Goal: Task Accomplishment & Management: Use online tool/utility

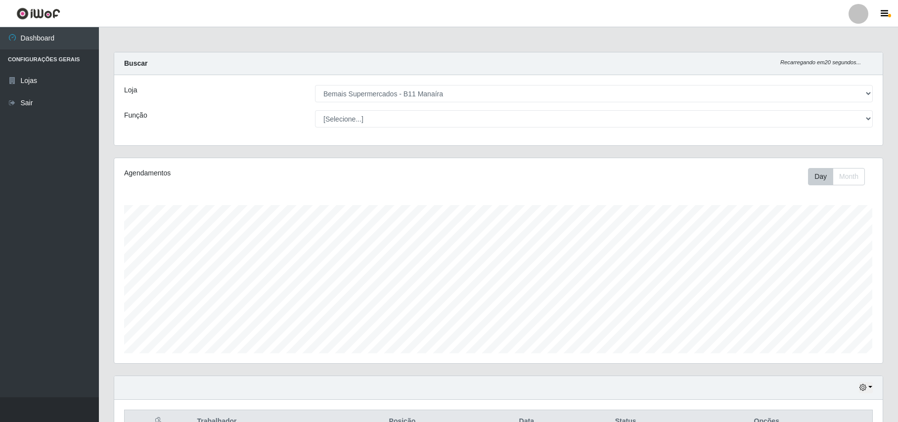
select select "409"
drag, startPoint x: 444, startPoint y: 280, endPoint x: 342, endPoint y: 376, distance: 139.9
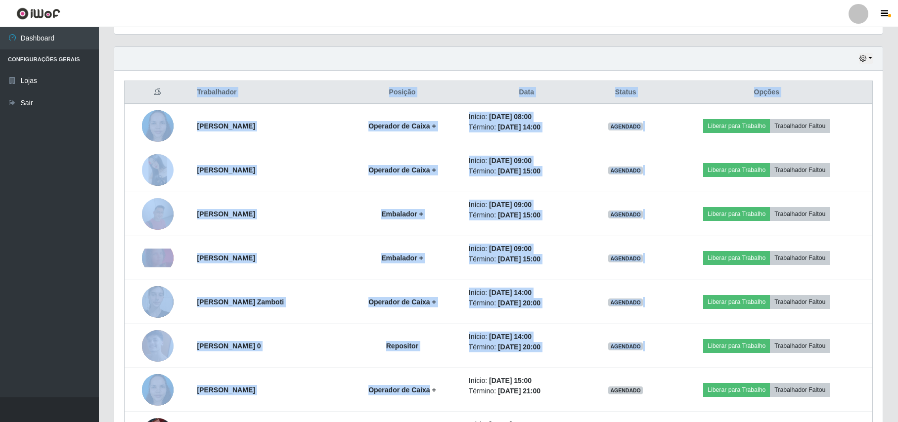
scroll to position [396, 0]
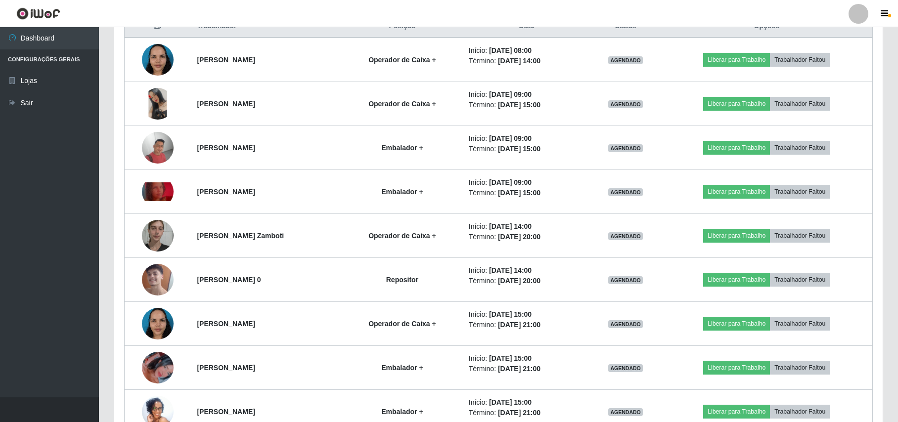
click at [34, 208] on ul "Dashboard Configurações Gerais Lojas Sair" at bounding box center [49, 212] width 99 height 370
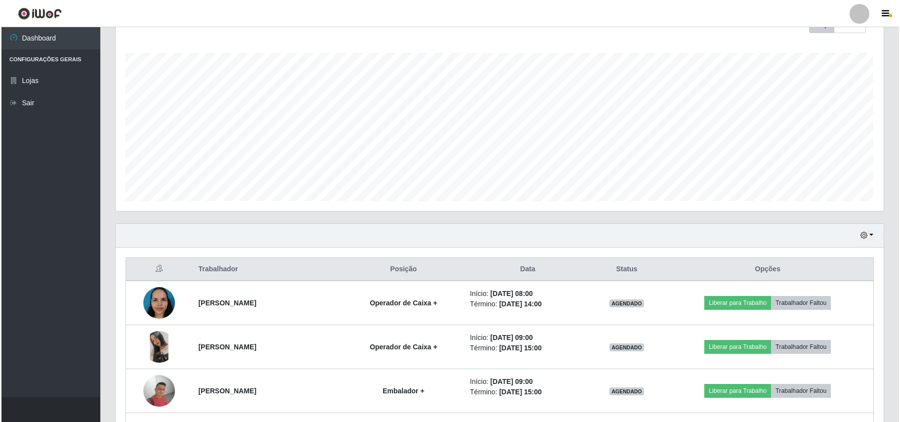
scroll to position [132, 0]
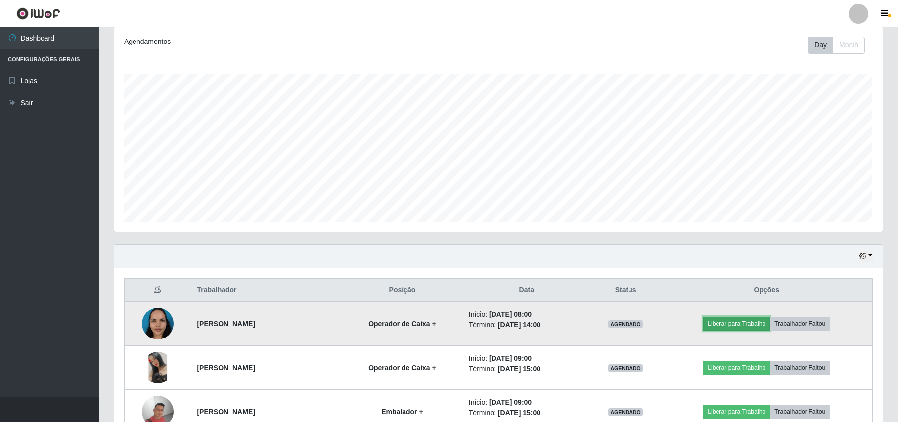
click at [722, 324] on button "Liberar para Trabalho" at bounding box center [736, 324] width 67 height 14
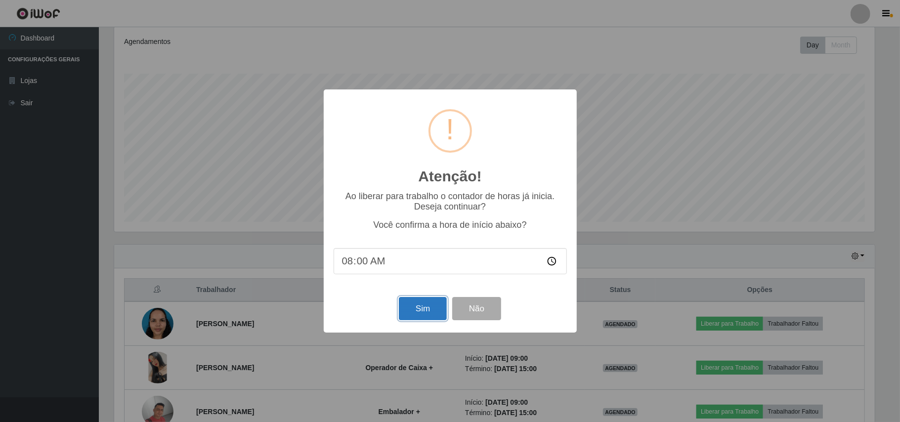
click at [418, 315] on button "Sim" at bounding box center [423, 308] width 48 height 23
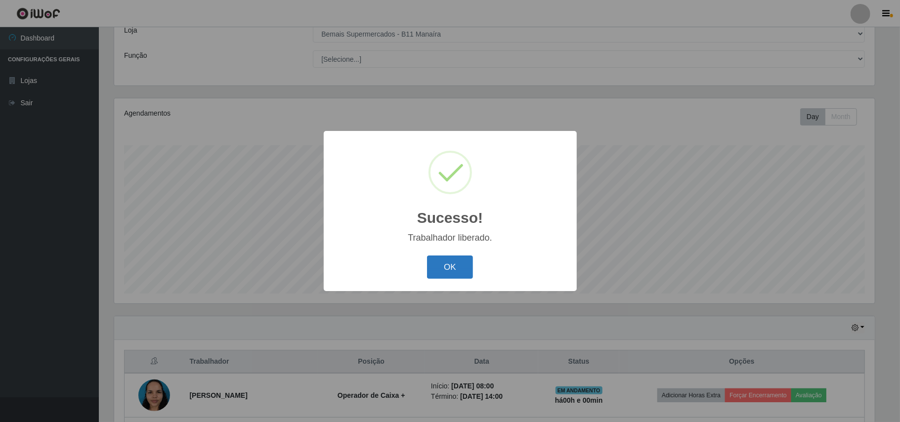
click at [460, 266] on button "OK" at bounding box center [450, 267] width 46 height 23
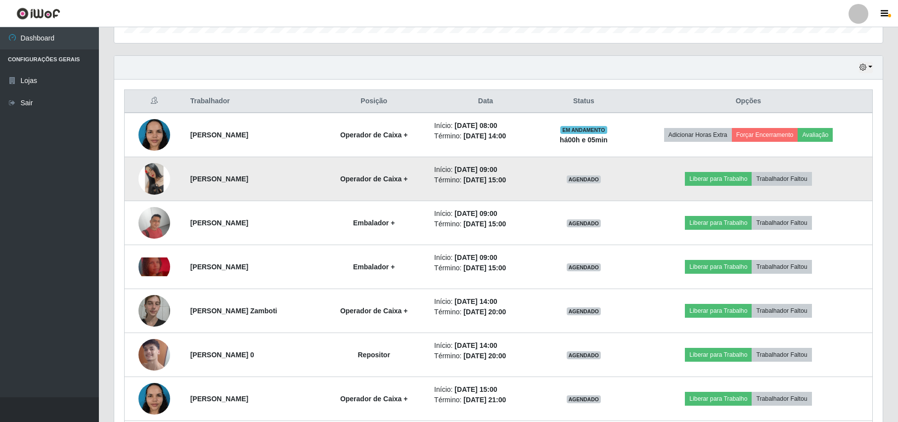
scroll to position [325, 0]
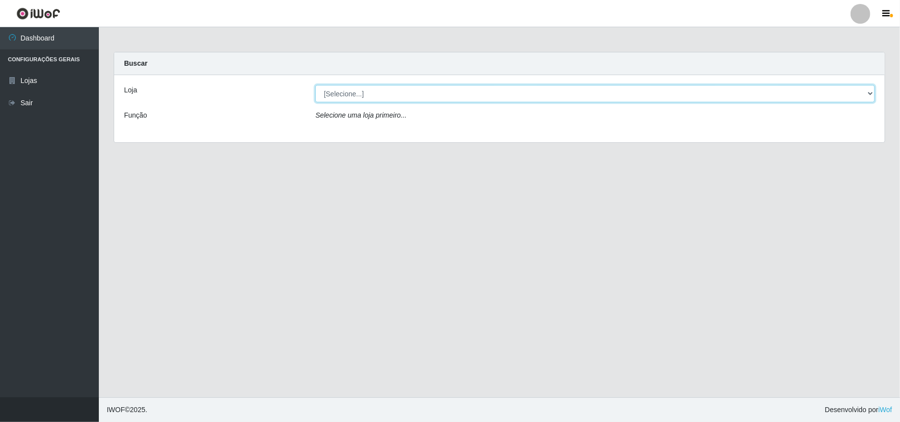
click at [869, 94] on select "[Selecione...] Bemais Supermercados - B11 Manaíra" at bounding box center [595, 93] width 560 height 17
select select "409"
click at [315, 85] on select "[Selecione...] Bemais Supermercados - B11 Manaíra" at bounding box center [595, 93] width 560 height 17
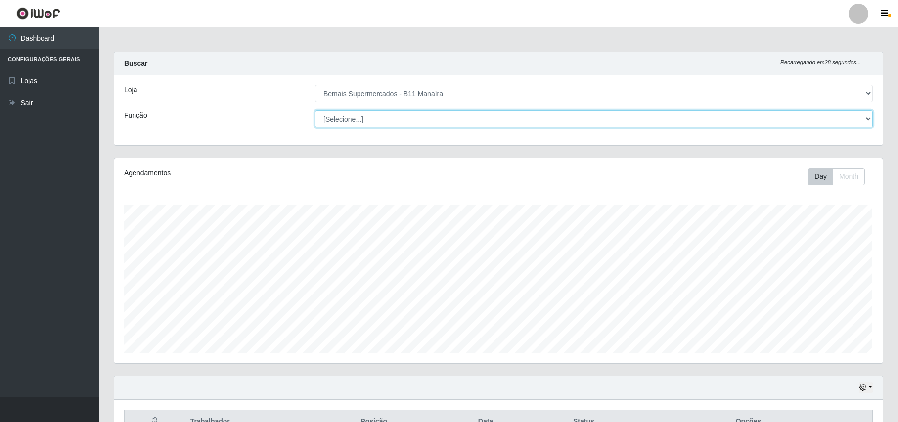
click at [406, 117] on select "[Selecione...] ASG ASG + ASG ++ Auxiliar de Estacionamento Auxiliar de Estacion…" at bounding box center [594, 118] width 558 height 17
click at [315, 110] on select "[Selecione...] ASG ASG + ASG ++ Auxiliar de Estacionamento Auxiliar de Estacion…" at bounding box center [594, 118] width 558 height 17
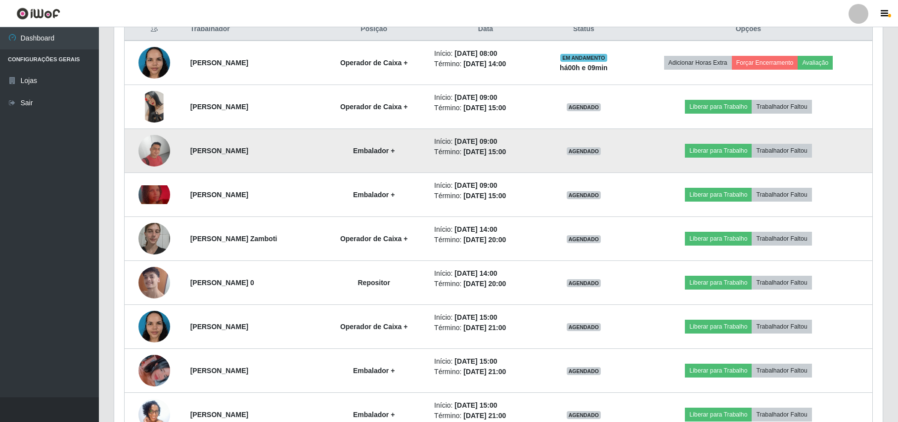
scroll to position [396, 0]
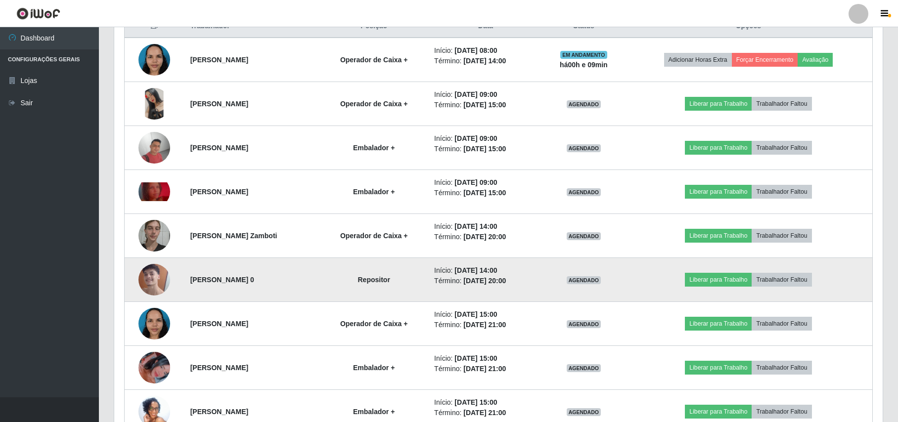
click at [163, 272] on img at bounding box center [154, 280] width 32 height 56
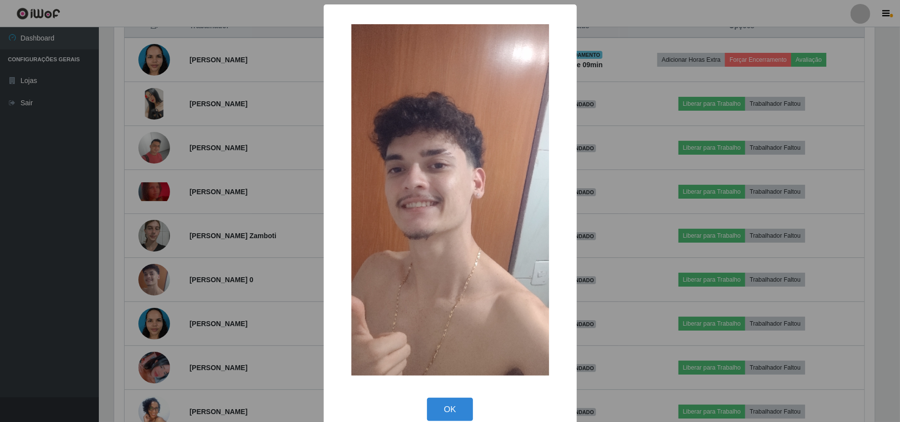
click at [162, 272] on div "× OK Cancel" at bounding box center [450, 211] width 900 height 422
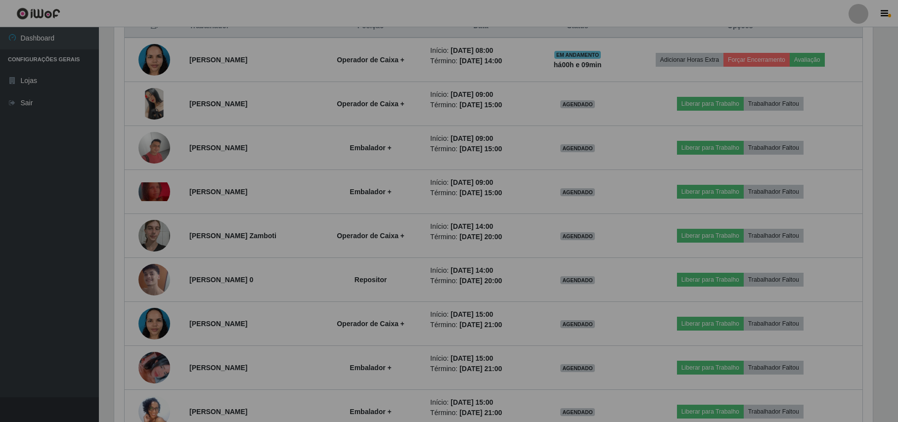
scroll to position [206, 768]
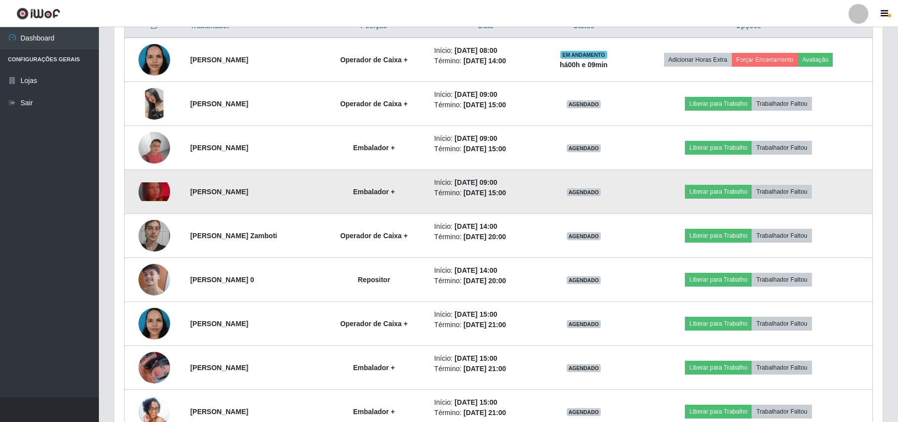
click at [153, 184] on img at bounding box center [154, 191] width 32 height 19
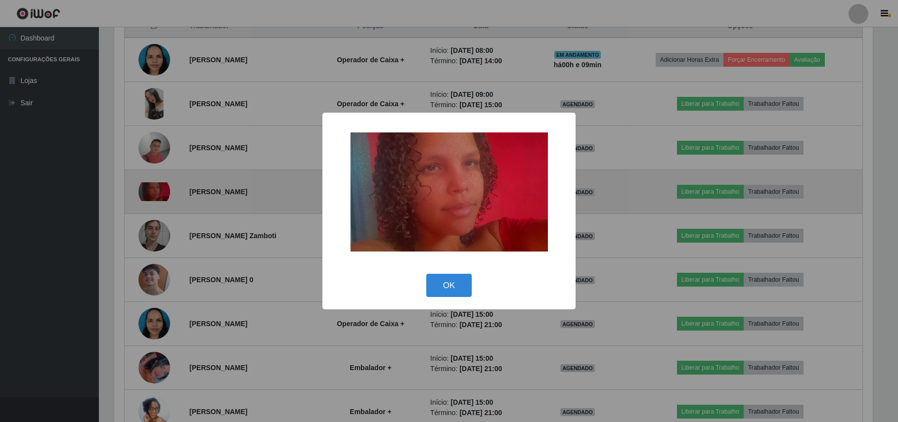
scroll to position [206, 760]
click at [153, 184] on div "× OK Cancel" at bounding box center [450, 211] width 900 height 422
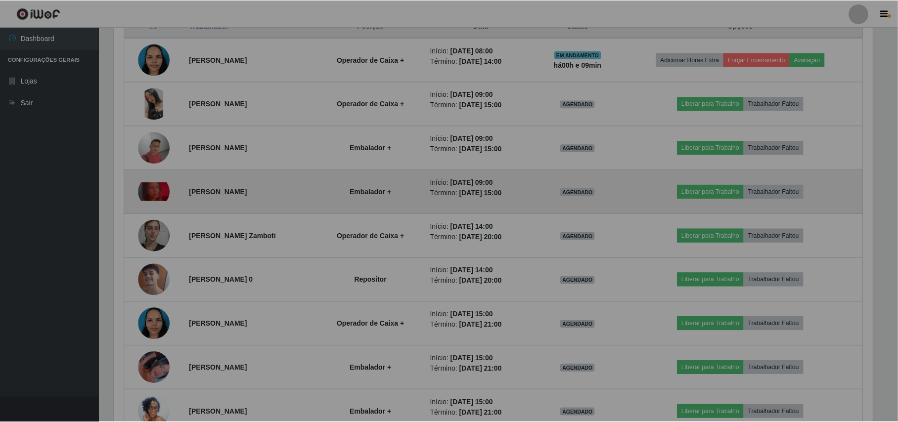
scroll to position [206, 768]
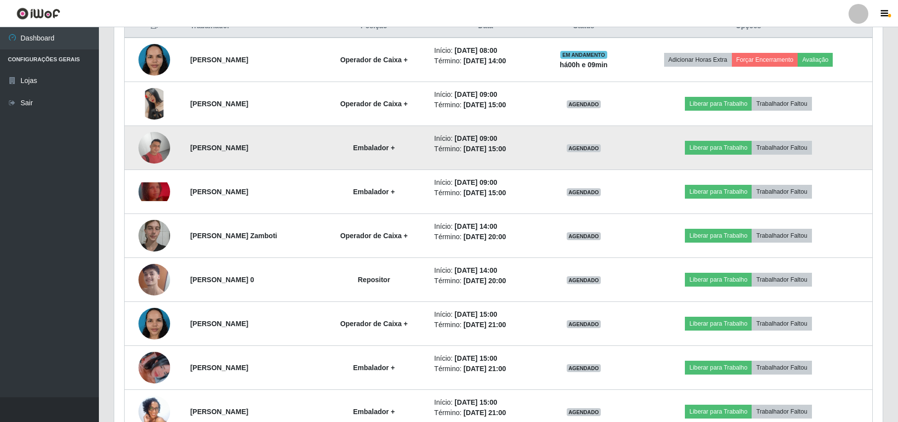
click at [157, 144] on img at bounding box center [154, 148] width 32 height 32
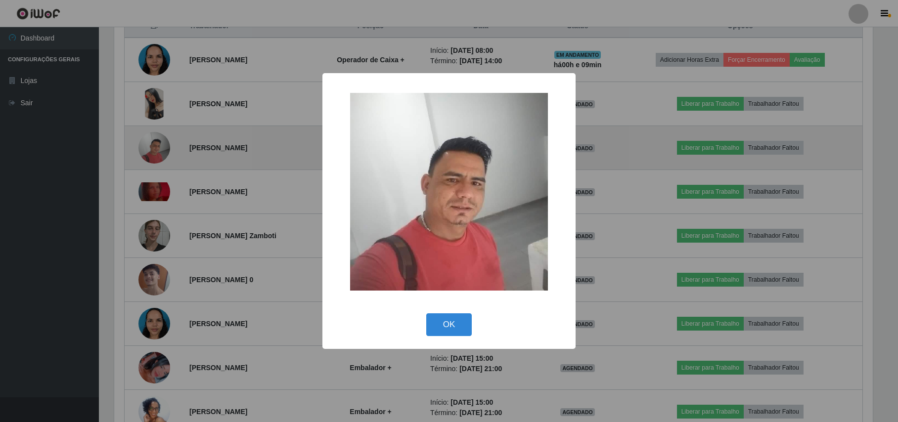
scroll to position [206, 760]
click at [157, 144] on div "× OK Cancel" at bounding box center [450, 211] width 900 height 422
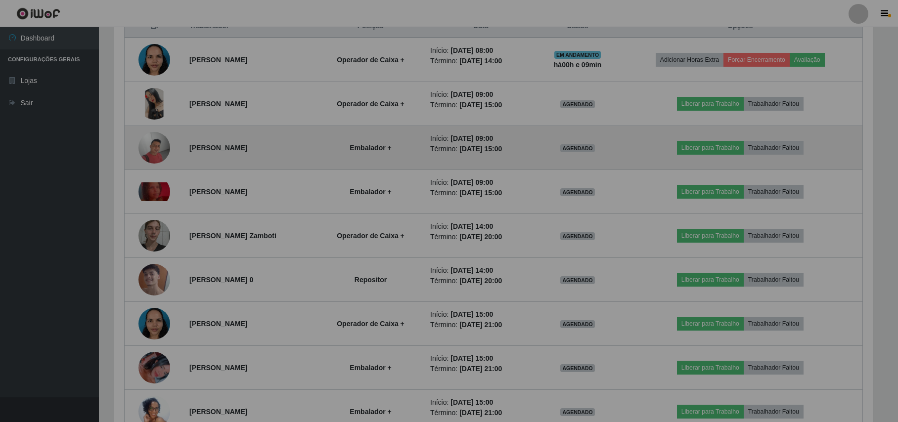
scroll to position [206, 768]
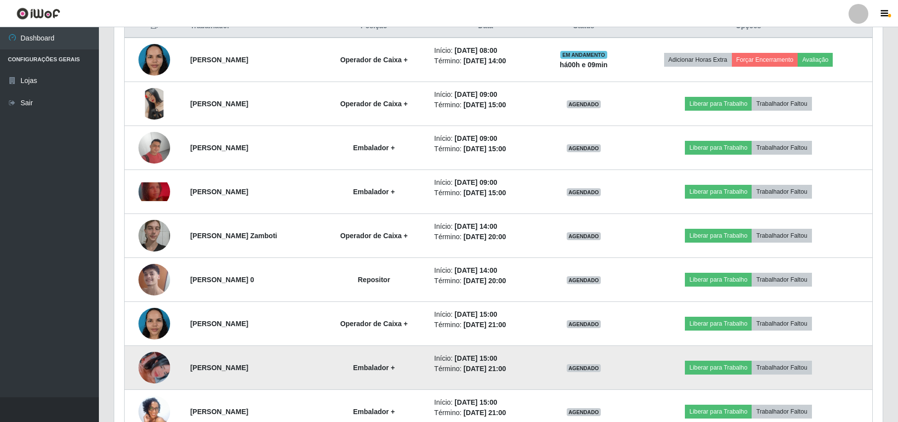
click at [164, 361] on img at bounding box center [154, 368] width 32 height 56
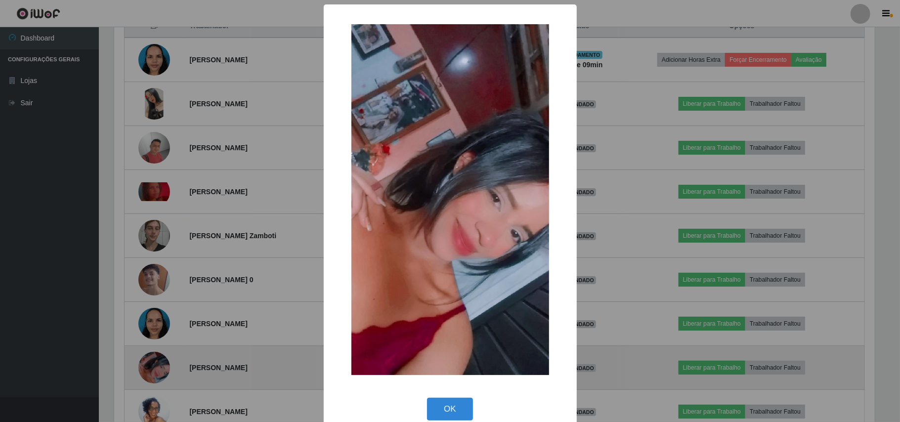
click at [164, 361] on div "× OK Cancel" at bounding box center [450, 211] width 900 height 422
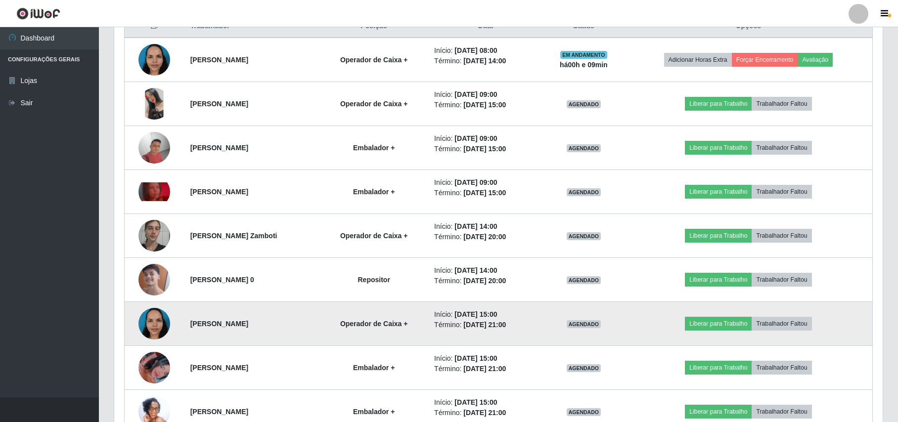
scroll to position [206, 768]
click at [148, 311] on img at bounding box center [154, 324] width 32 height 42
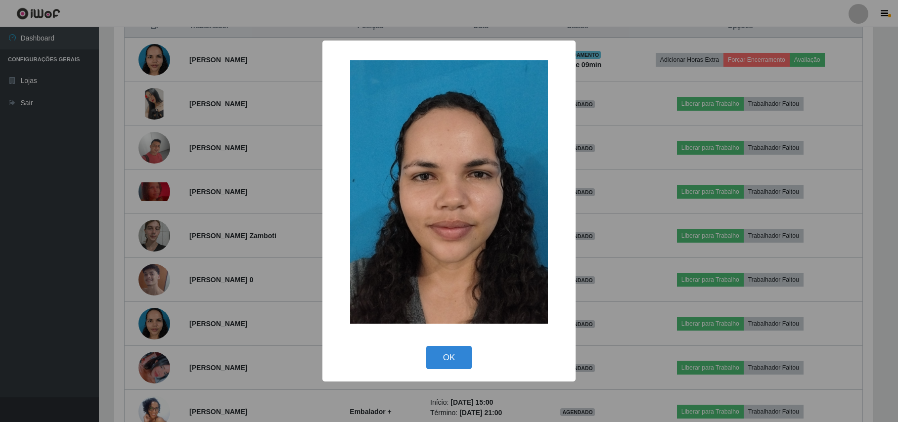
scroll to position [206, 760]
click at [149, 295] on div "× OK Cancel" at bounding box center [450, 211] width 900 height 422
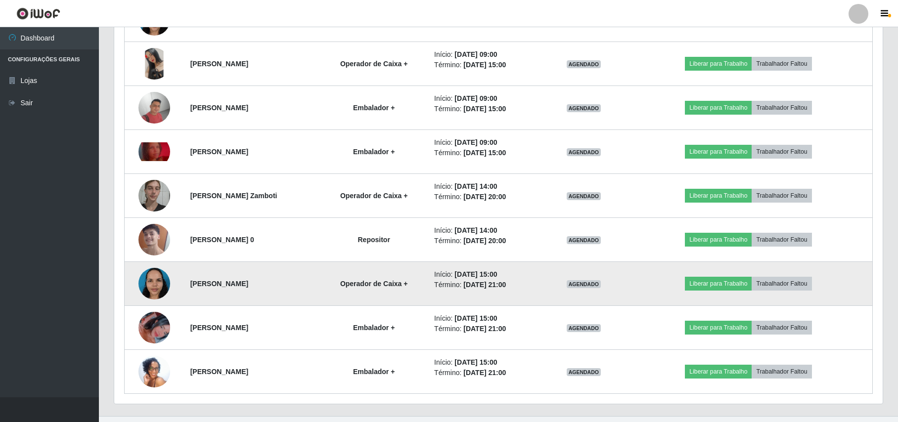
scroll to position [457, 0]
